Goal: Book appointment/travel/reservation

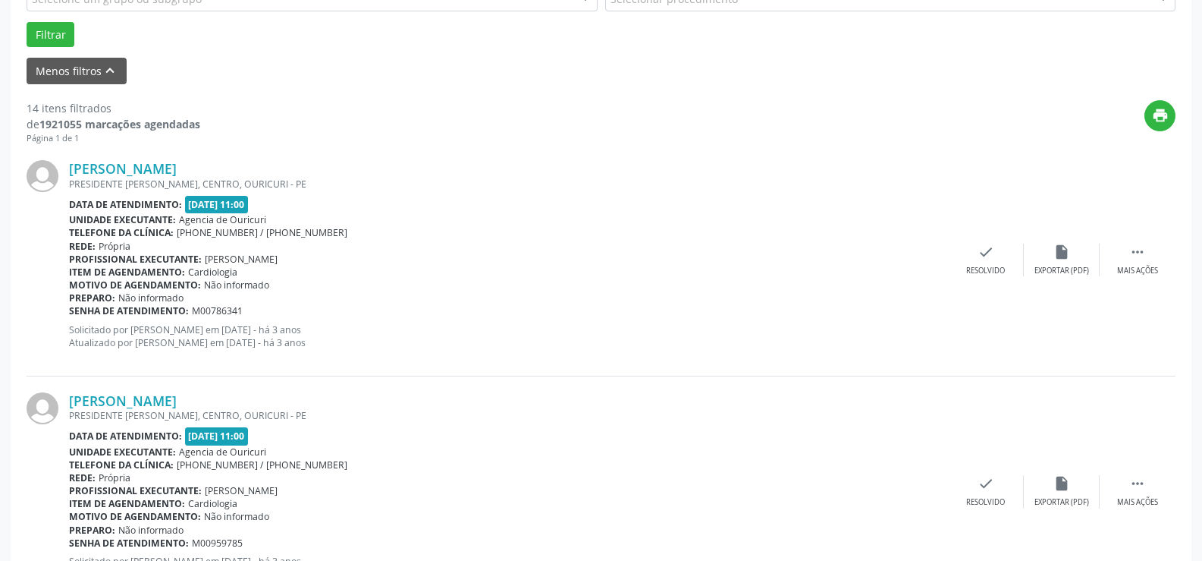
scroll to position [152, 0]
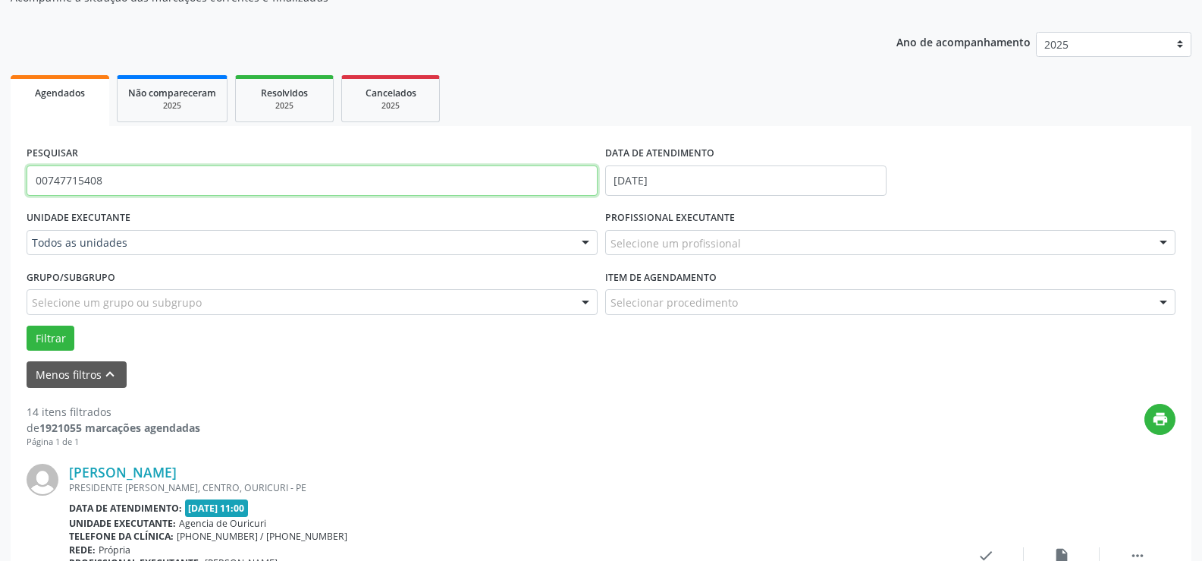
click at [297, 190] on input "00747715408" at bounding box center [312, 180] width 571 height 30
type input "0"
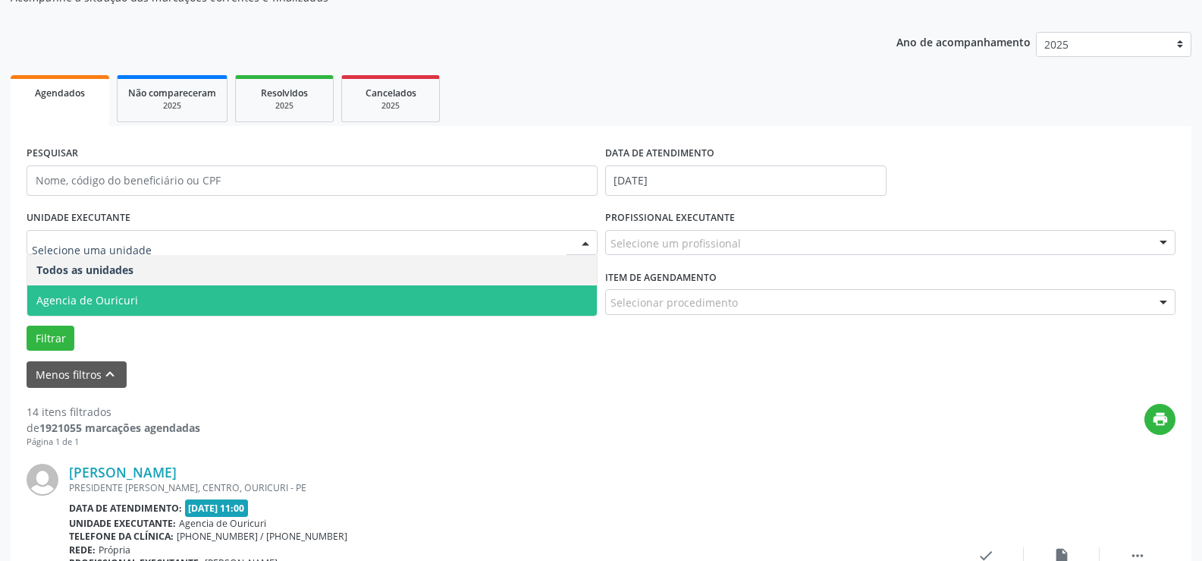
click at [134, 293] on span "Agencia de Ouricuri" at bounding box center [312, 300] width 570 height 30
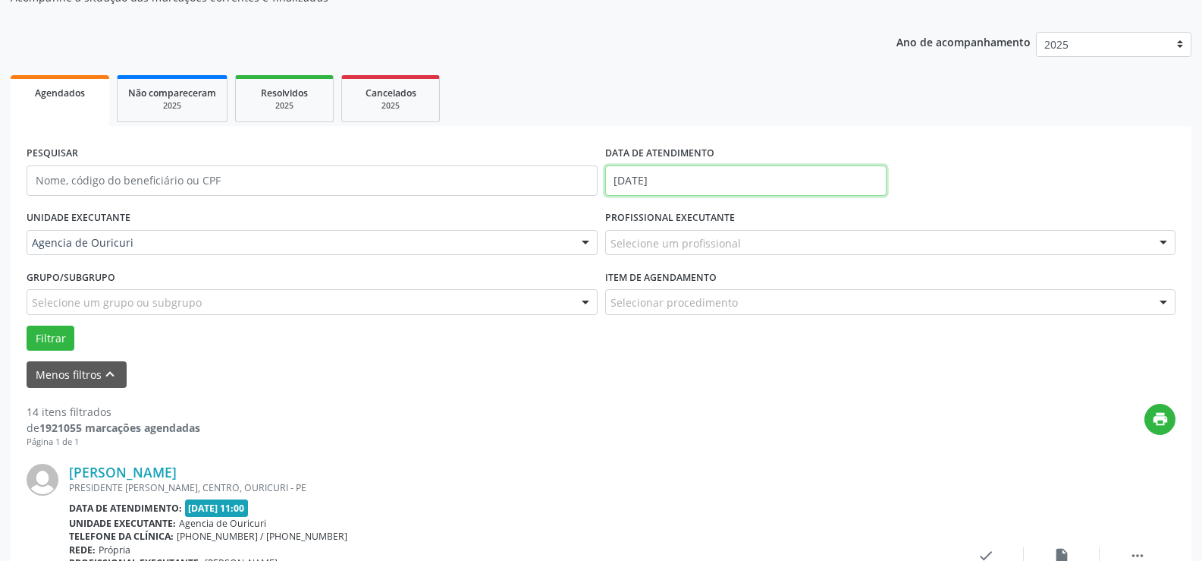
click at [698, 191] on body "Central de Marcação [PERSON_NAME] Recepcionista da clínica  Configurações Sair…" at bounding box center [601, 128] width 1202 height 561
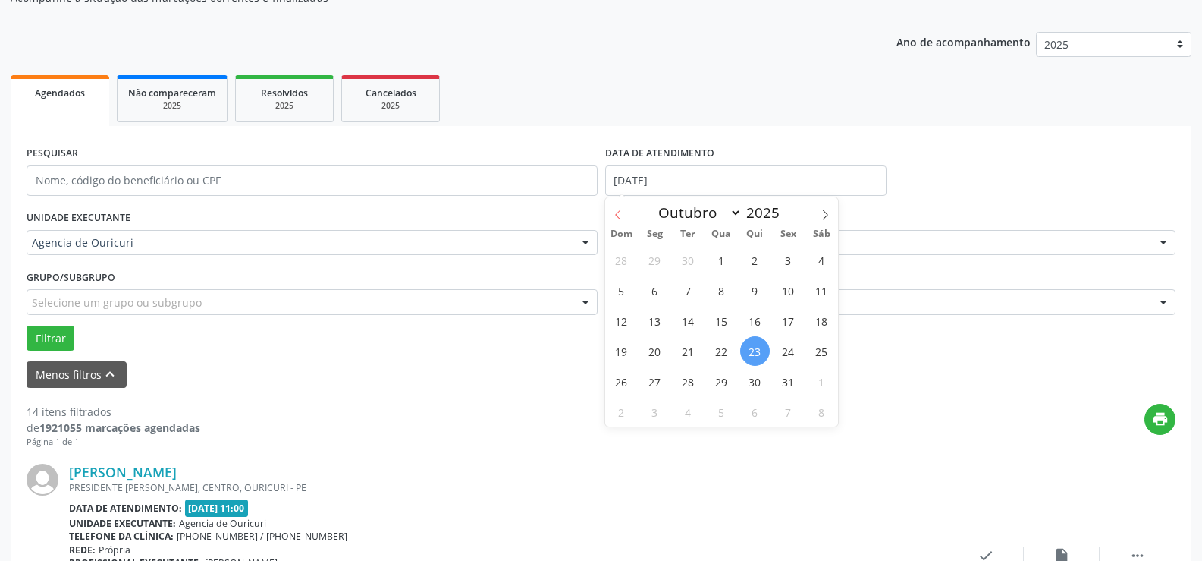
click at [619, 206] on span at bounding box center [618, 210] width 26 height 26
select select "8"
click at [667, 322] on span "15" at bounding box center [655, 321] width 30 height 30
type input "[DATE]"
click at [667, 322] on span "15" at bounding box center [655, 321] width 30 height 30
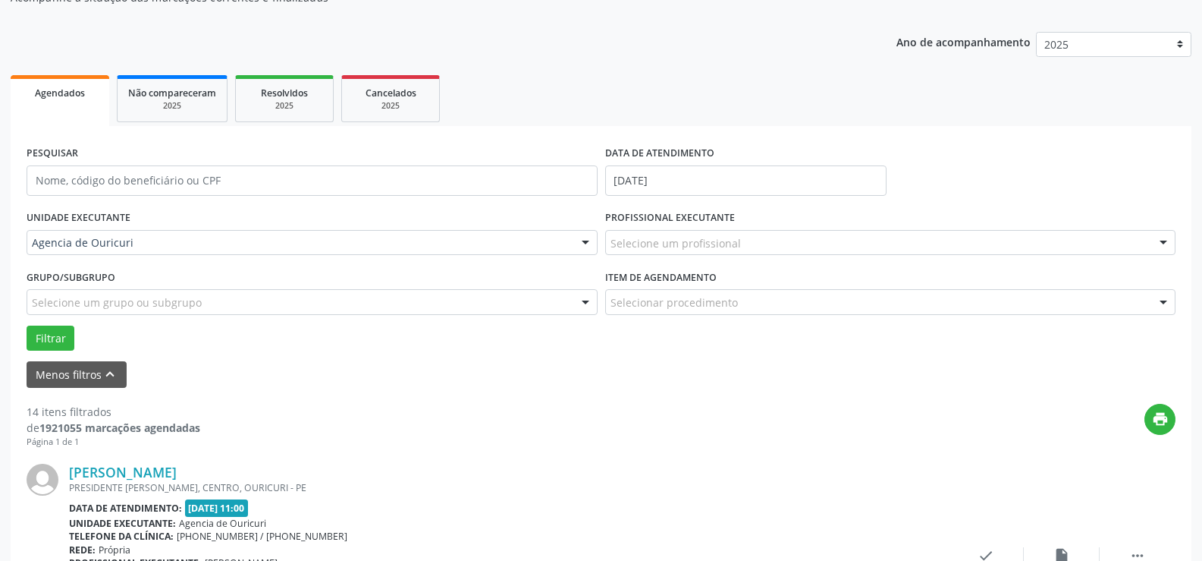
click at [715, 254] on div "Selecione um profissional" at bounding box center [890, 243] width 571 height 26
click at [721, 248] on input "text" at bounding box center [878, 250] width 535 height 30
click at [758, 235] on input "text" at bounding box center [878, 250] width 535 height 30
click at [806, 290] on div "Selecionar procedimento" at bounding box center [890, 302] width 571 height 26
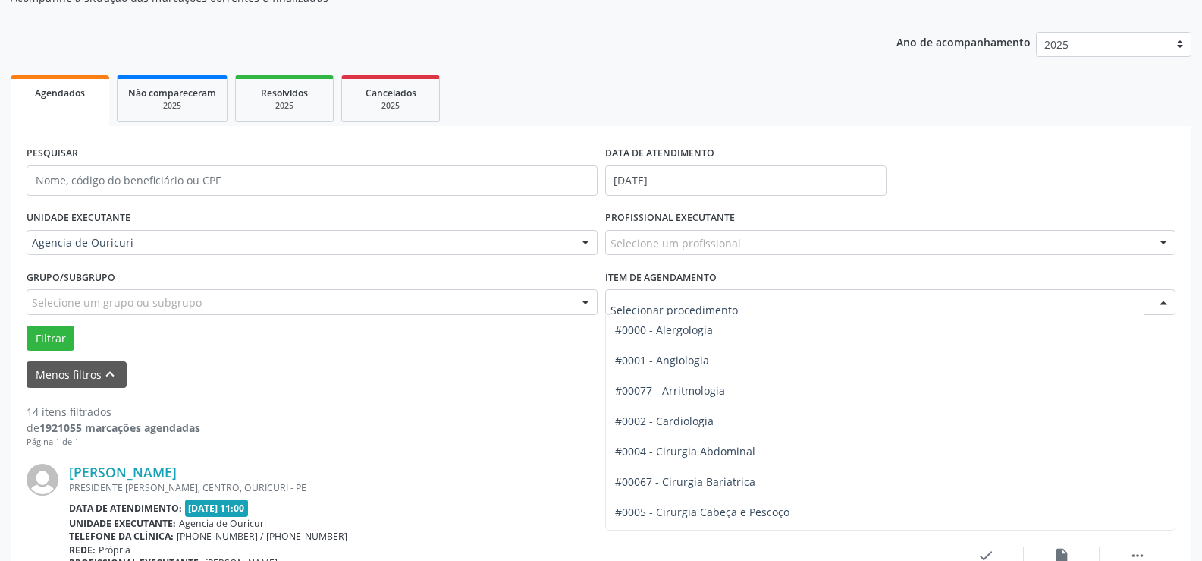
click at [801, 300] on input "text" at bounding box center [878, 309] width 535 height 30
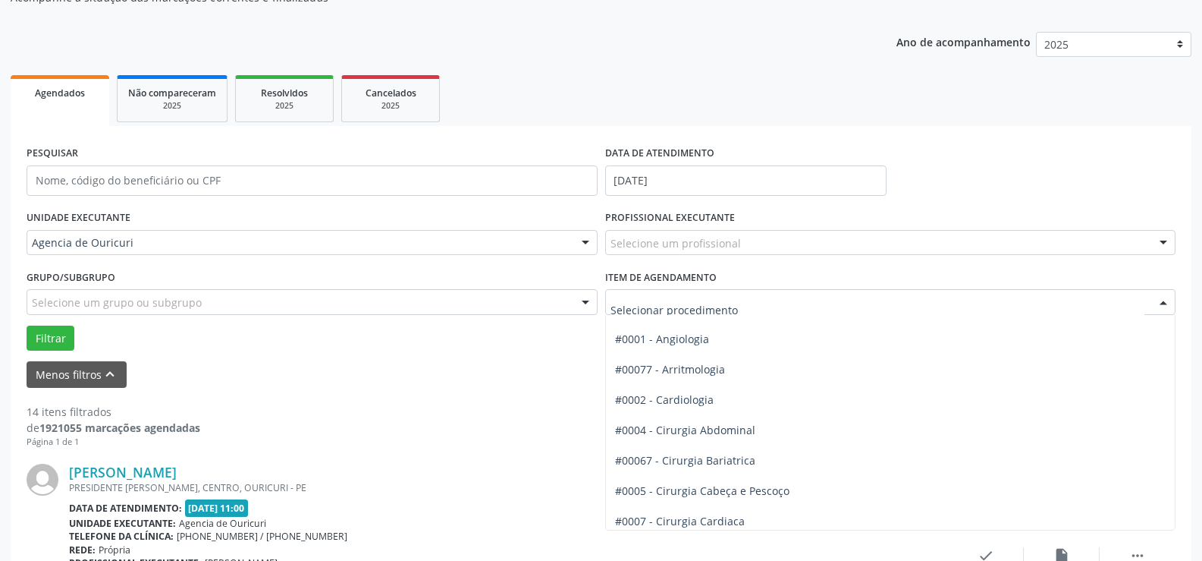
scroll to position [0, 0]
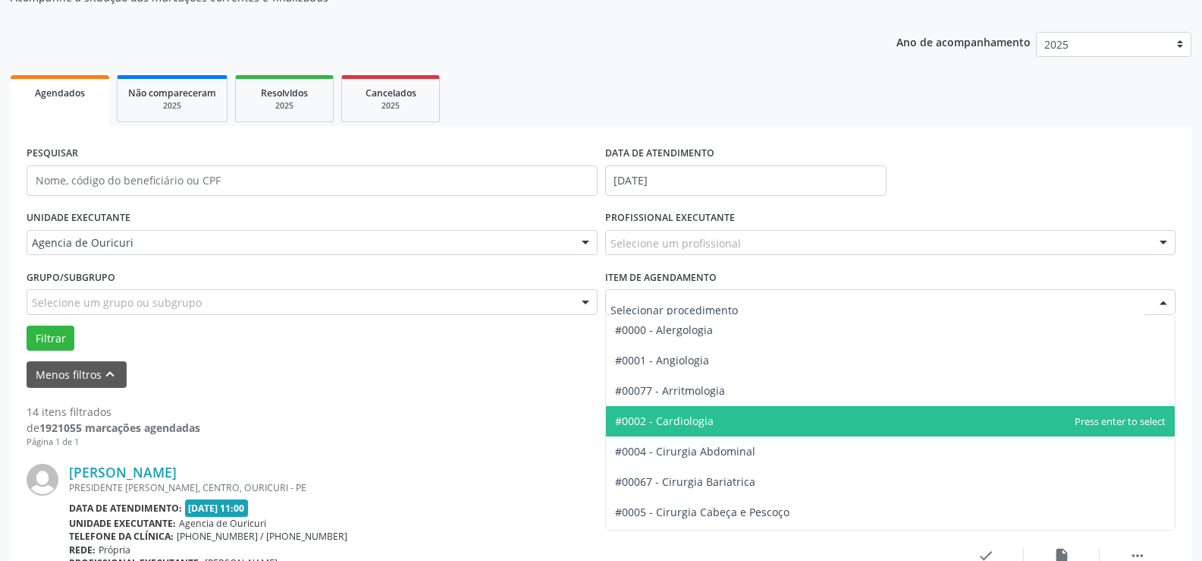
click at [727, 408] on span "#0002 - Cardiologia" at bounding box center [891, 421] width 570 height 30
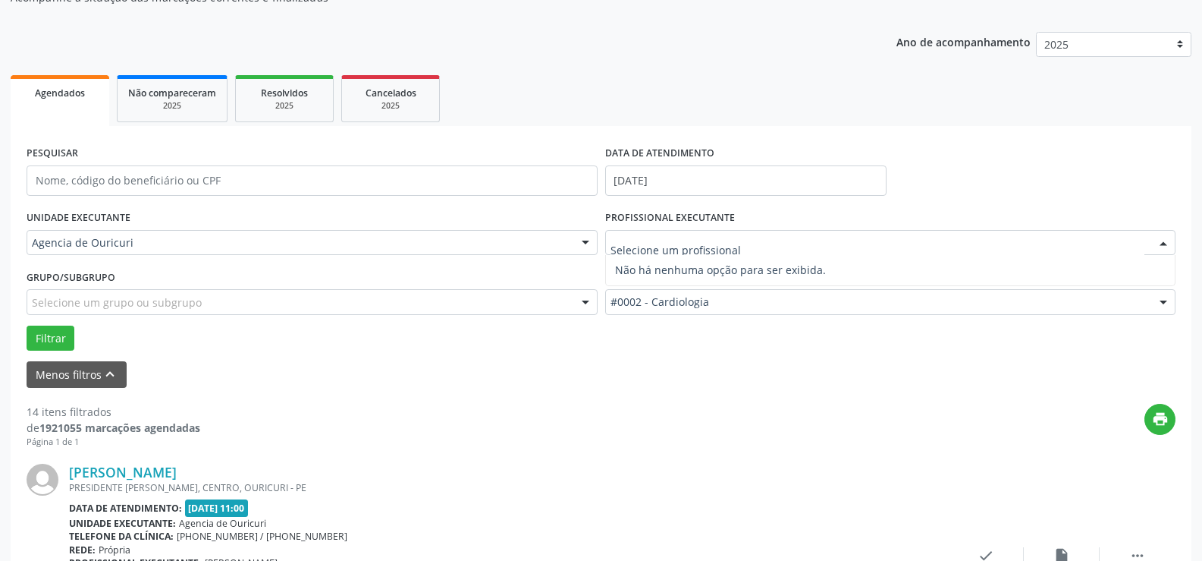
click at [755, 242] on div at bounding box center [890, 243] width 571 height 26
click at [755, 242] on input "text" at bounding box center [878, 250] width 535 height 30
click at [1166, 247] on div at bounding box center [1163, 244] width 23 height 26
click at [42, 328] on button "Filtrar" at bounding box center [51, 338] width 48 height 26
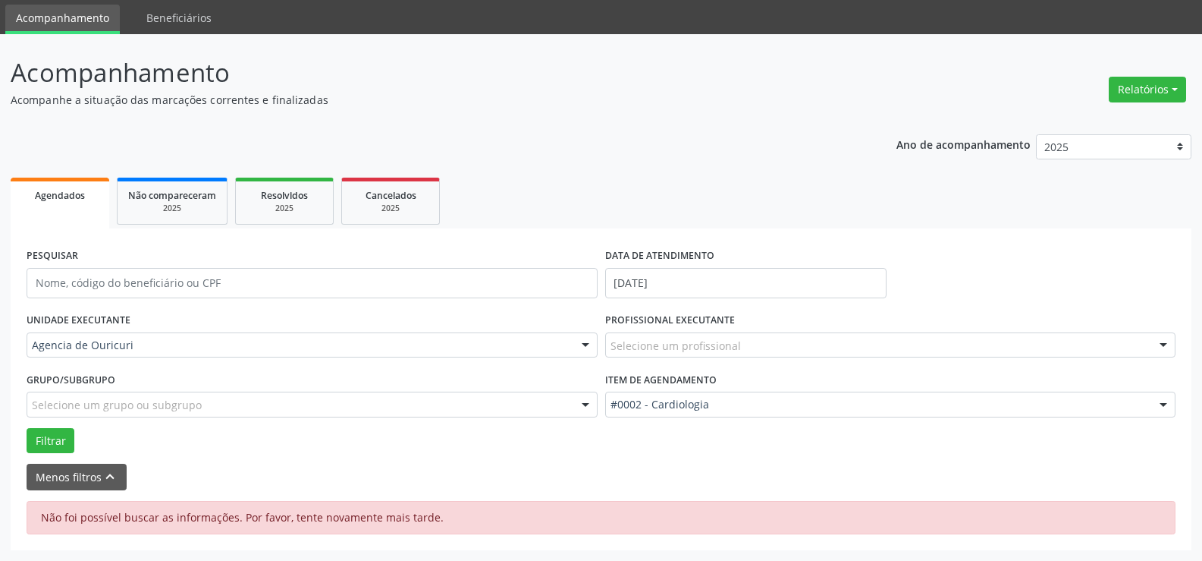
scroll to position [49, 0]
click at [776, 359] on div "PROFISSIONAL EXECUTANTE Selecione um profissional Nenhum resultado encontrado p…" at bounding box center [890, 338] width 579 height 59
click at [777, 350] on div "Selecione um profissional" at bounding box center [890, 345] width 571 height 26
click at [777, 350] on input "text" at bounding box center [878, 353] width 535 height 30
click at [58, 439] on button "Filtrar" at bounding box center [51, 441] width 48 height 26
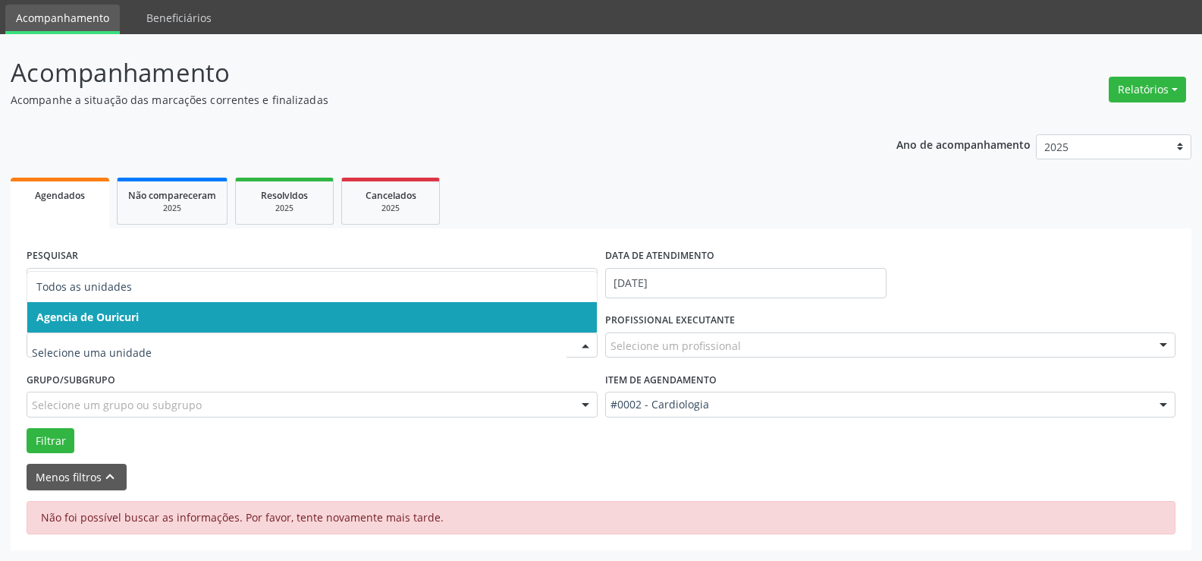
click at [133, 311] on span "Agencia de Ouricuri" at bounding box center [87, 316] width 102 height 14
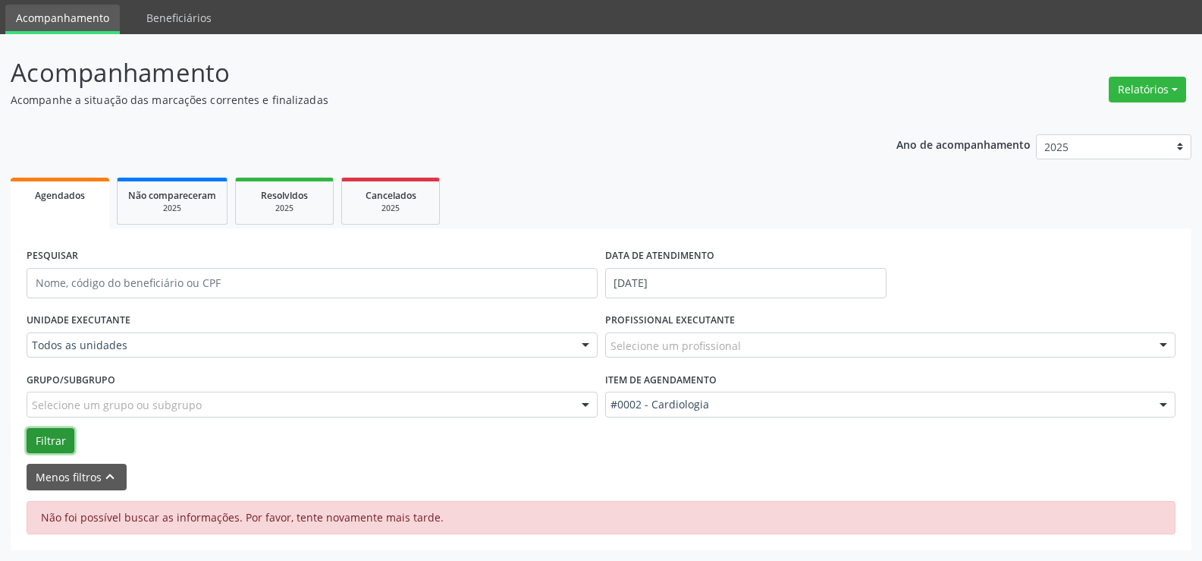
click at [69, 438] on button "Filtrar" at bounding box center [51, 441] width 48 height 26
click at [717, 266] on div "DATA DE ATENDIMENTO" at bounding box center [745, 256] width 281 height 24
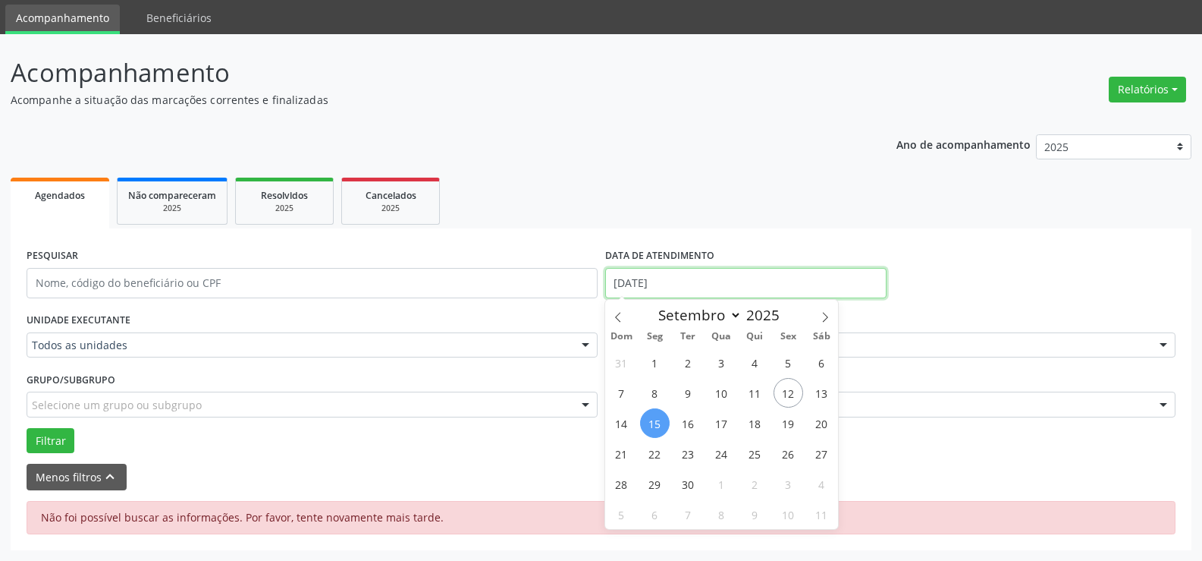
click at [718, 291] on input "[DATE]" at bounding box center [745, 283] width 281 height 30
click at [655, 419] on span "15" at bounding box center [655, 423] width 30 height 30
type input "[DATE]"
click at [655, 419] on span "15" at bounding box center [655, 423] width 30 height 30
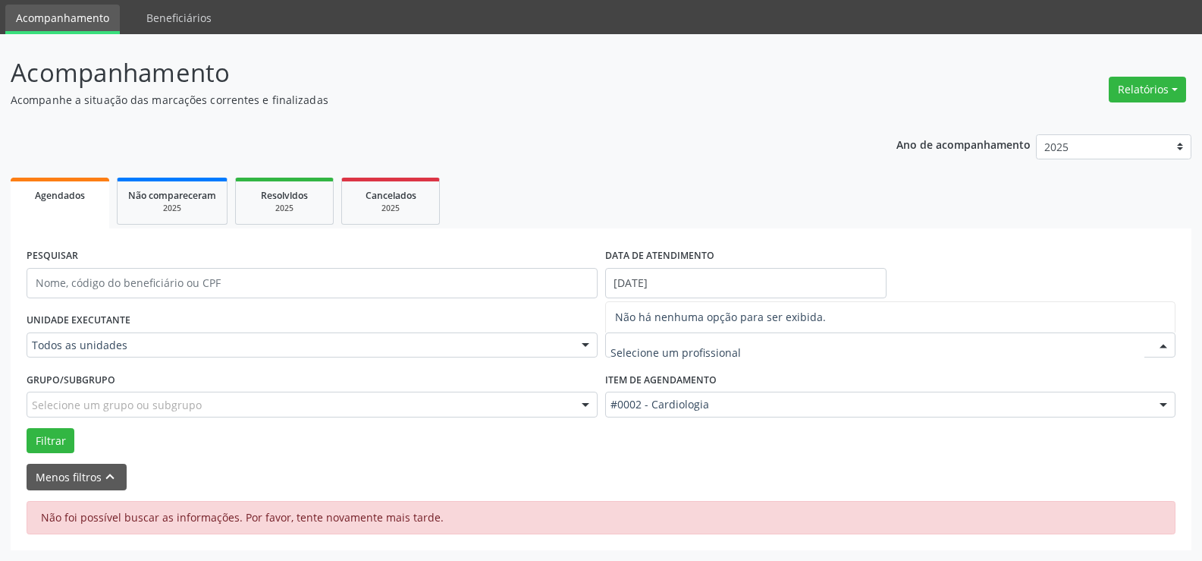
click at [667, 347] on input "text" at bounding box center [878, 353] width 535 height 30
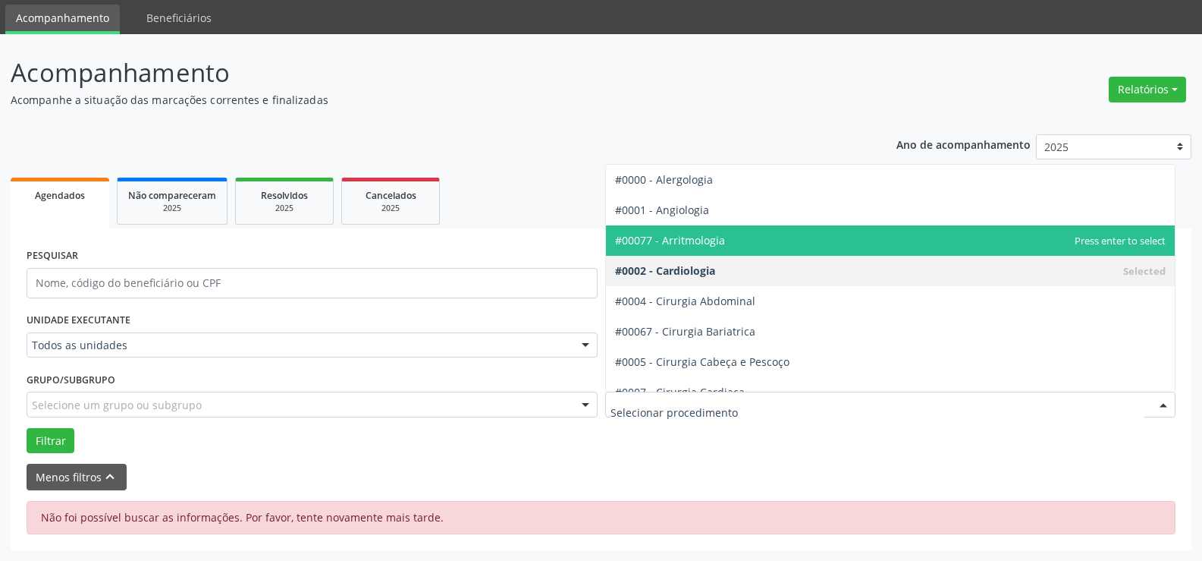
click at [732, 255] on span "#00077 - Arritmologia" at bounding box center [891, 240] width 570 height 30
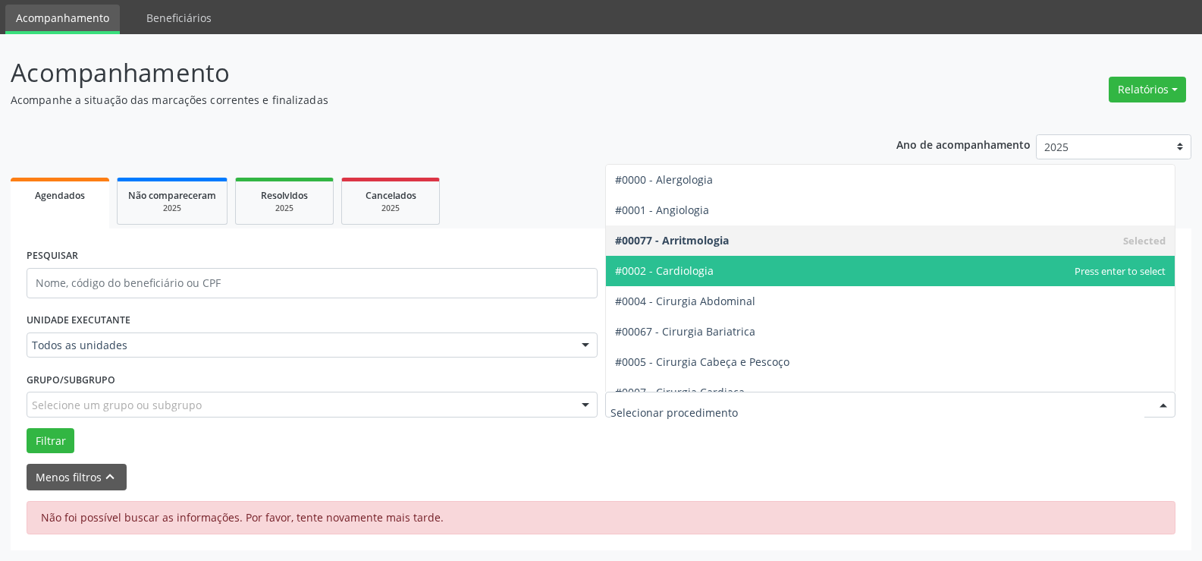
click at [705, 275] on span "#0002 - Cardiologia" at bounding box center [664, 270] width 99 height 14
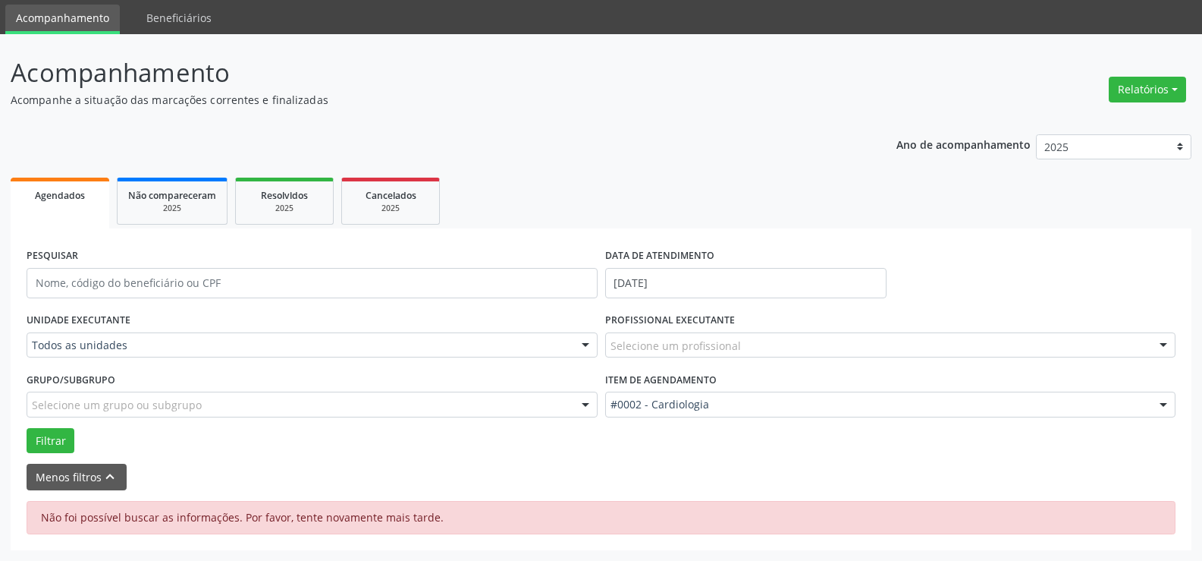
click at [705, 275] on form "PESQUISAR DATA DE ATENDIMENTO [DATE] UNIDADE EXECUTANTE Todos as unidades Todos…" at bounding box center [601, 367] width 1149 height 246
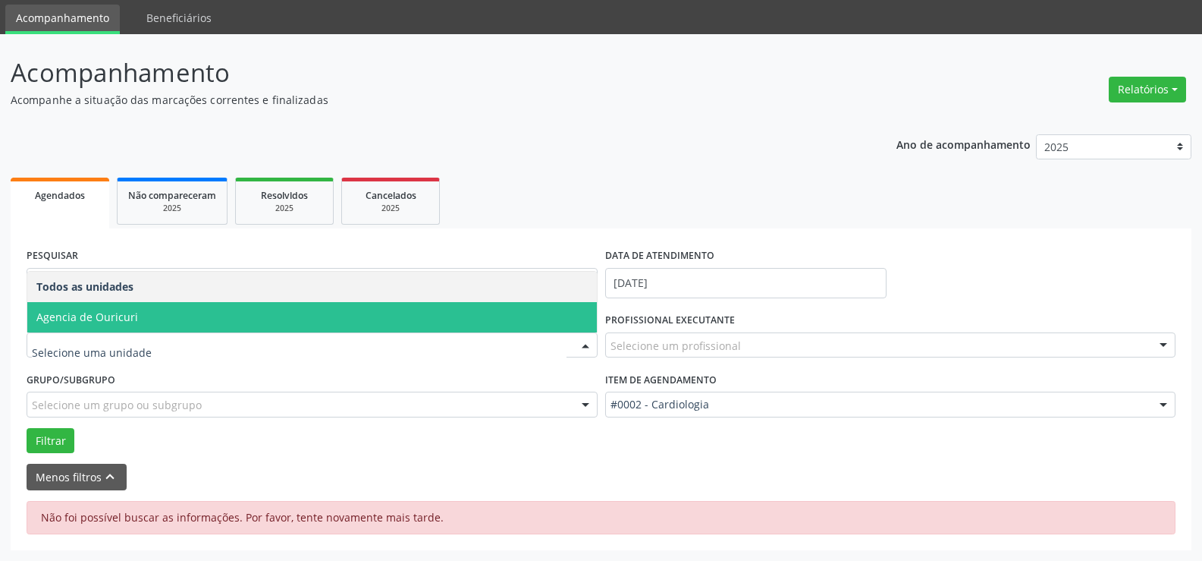
click at [272, 333] on div at bounding box center [312, 345] width 571 height 26
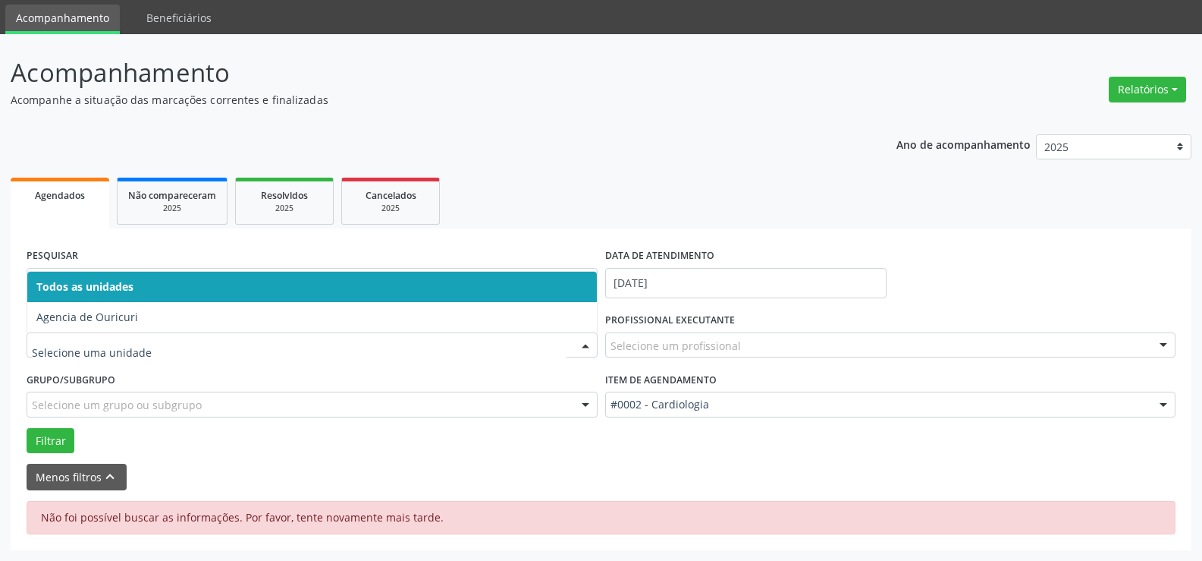
scroll to position [0, 0]
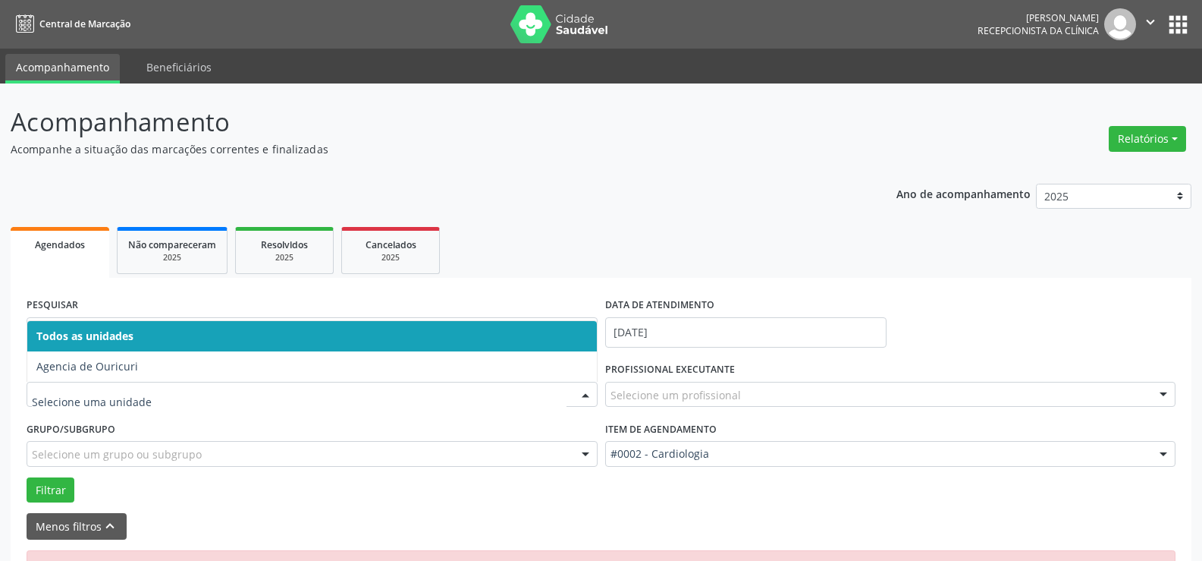
click at [1155, 24] on icon "" at bounding box center [1150, 22] width 17 height 17
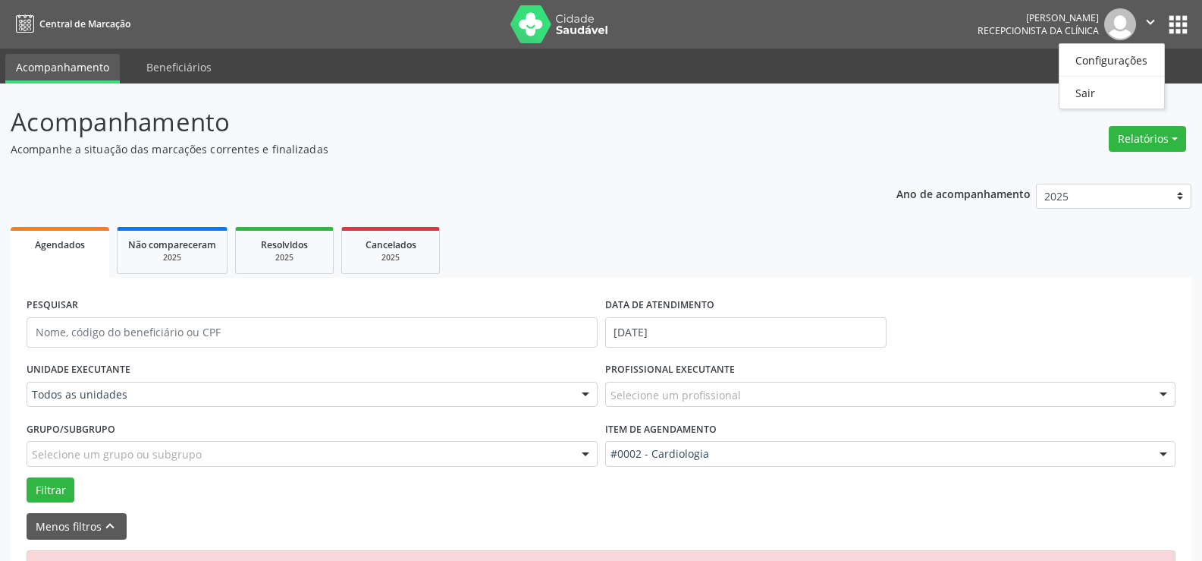
click at [1155, 24] on icon "" at bounding box center [1150, 22] width 17 height 17
